Goal: Task Accomplishment & Management: Manage account settings

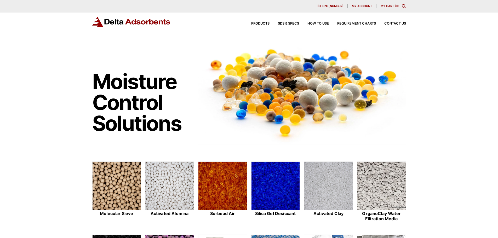
click at [367, 6] on span "My account" at bounding box center [362, 6] width 20 height 3
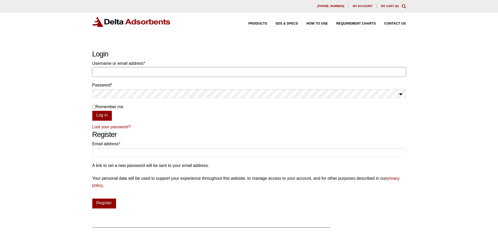
click at [134, 69] on input "Username or email address * Required" at bounding box center [249, 71] width 314 height 9
type input "mattrivers1145@gmail.com"
